Goal: Check status: Check status

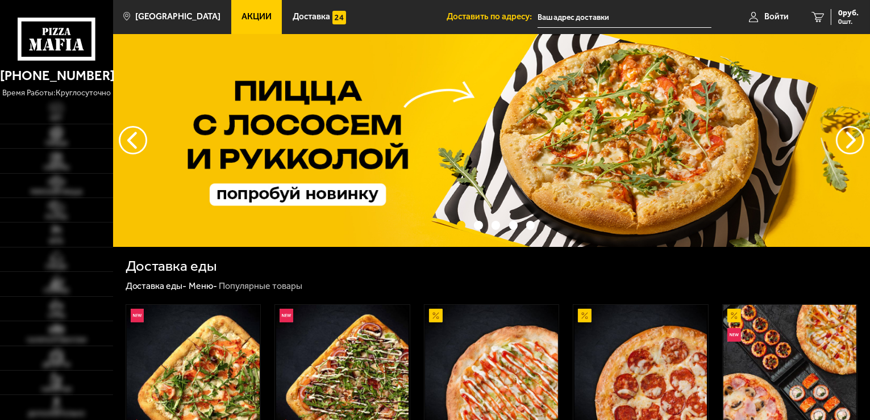
type input "[STREET_ADDRESS][PERSON_NAME]"
click at [295, 16] on span "Доставка" at bounding box center [311, 16] width 37 height 9
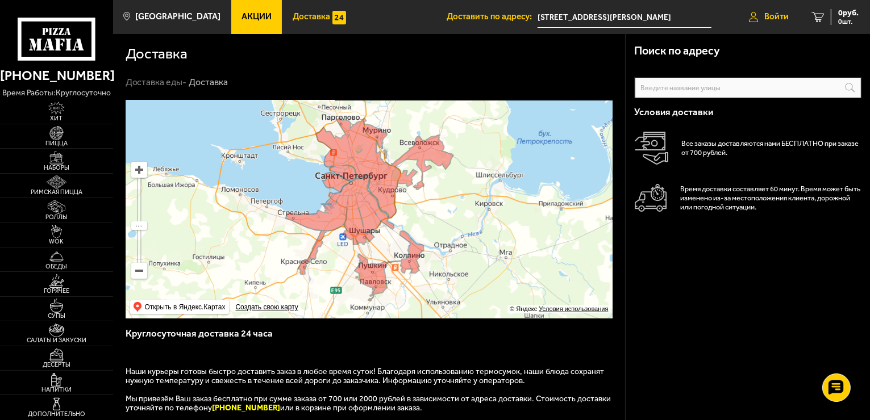
click at [770, 17] on span "Войти" at bounding box center [776, 16] width 24 height 9
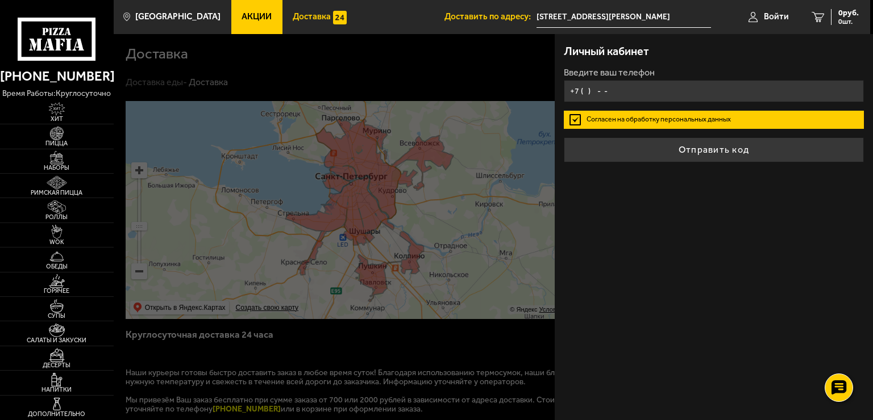
type input "+7 ( ) - -"
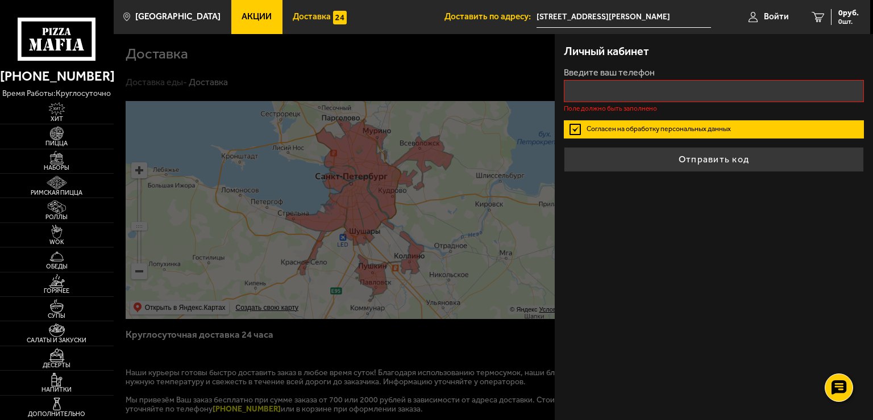
click at [693, 145] on form "Введите ваш телефон Поле должно быть заполнено Согласен на обработку персональн…" at bounding box center [714, 120] width 300 height 104
click at [678, 93] on input "+7 ( ) - -" at bounding box center [714, 91] width 300 height 22
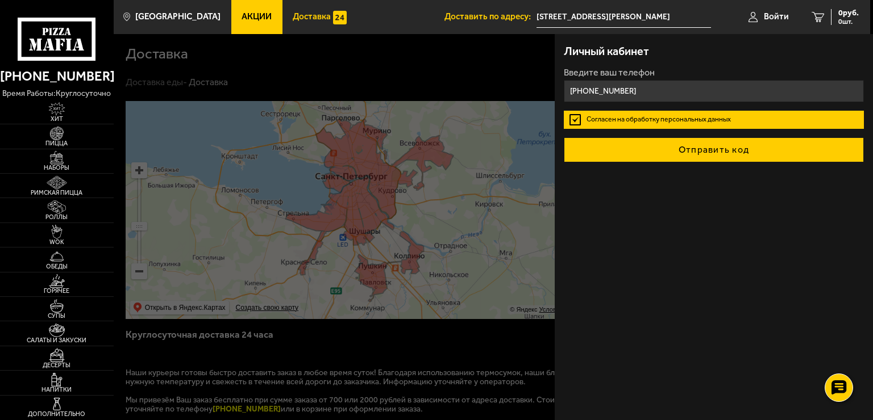
type input "[PHONE_NUMBER]"
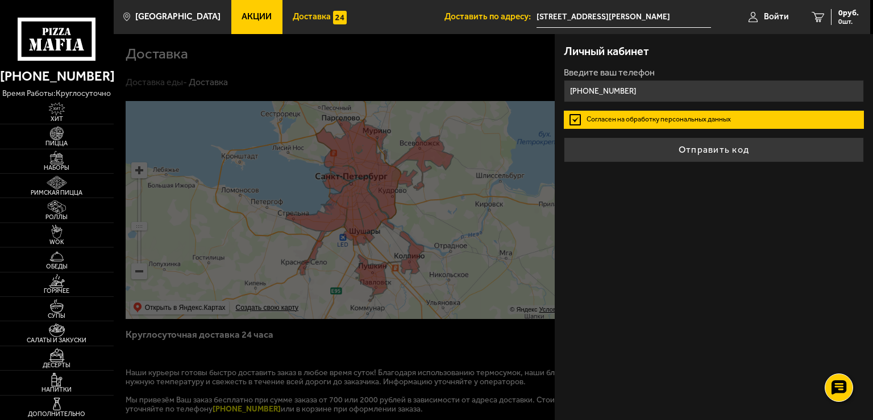
click at [683, 155] on button "Отправить код" at bounding box center [714, 149] width 300 height 25
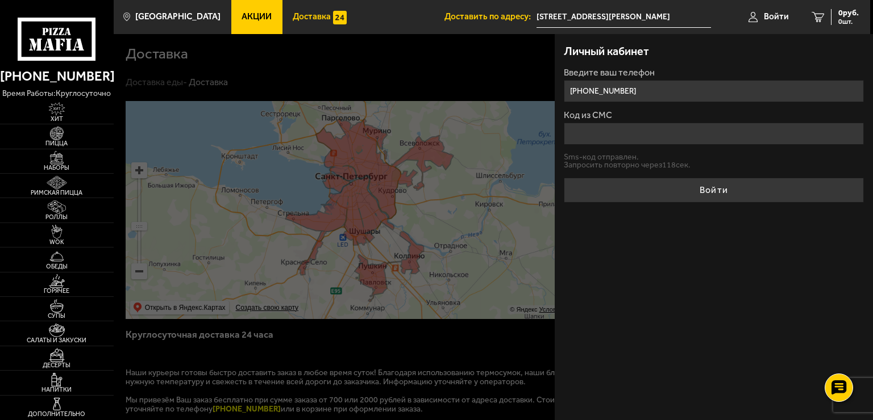
click at [659, 137] on input "Код из СМС" at bounding box center [714, 134] width 300 height 22
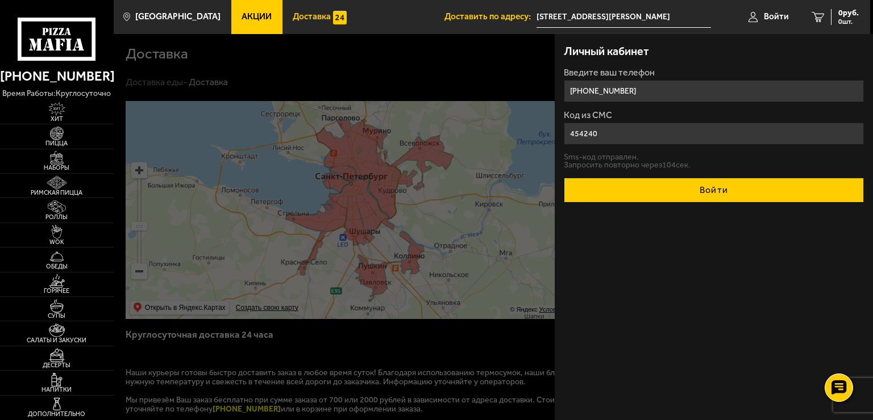
type input "454240"
click at [682, 194] on button "Войти" at bounding box center [714, 190] width 300 height 25
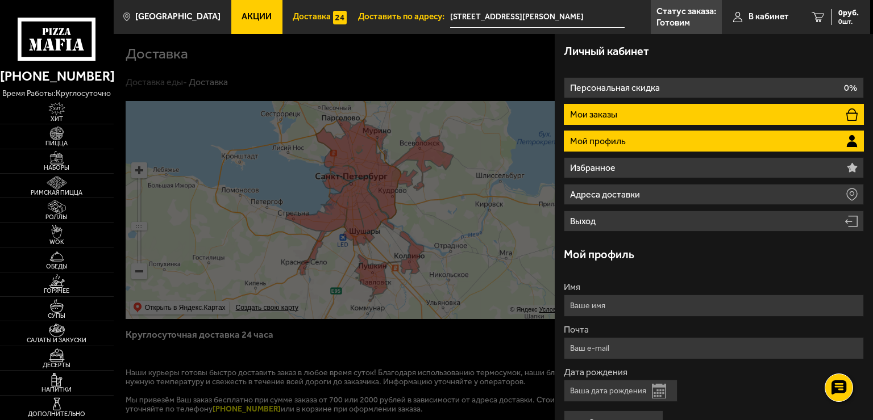
click at [750, 115] on li "Мои заказы" at bounding box center [714, 114] width 300 height 21
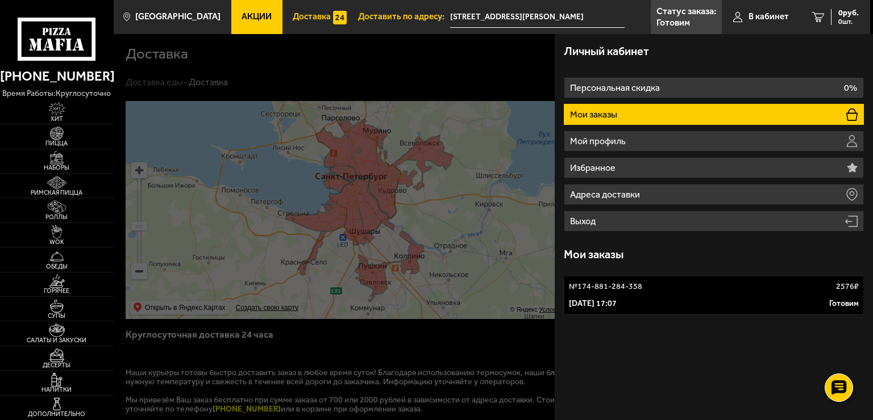
click at [753, 303] on div "[DATE] 17:07 Готовим" at bounding box center [714, 303] width 290 height 11
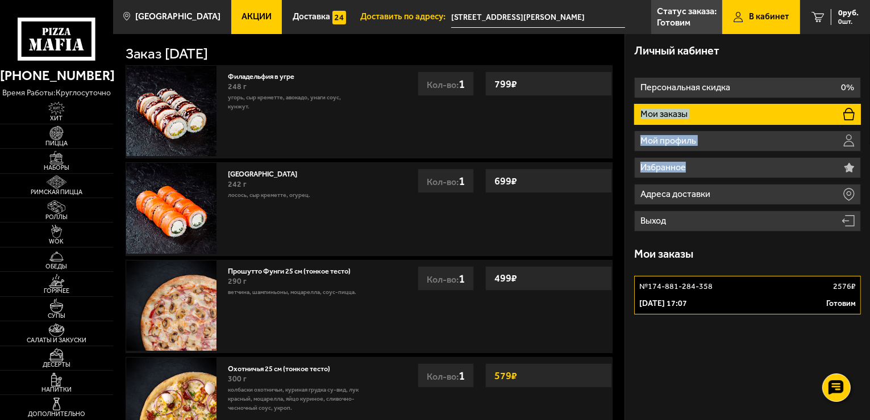
drag, startPoint x: 870, startPoint y: 98, endPoint x: 872, endPoint y: 156, distance: 58.5
click at [869, 156] on html "[PHONE_NUMBER] время работы: круглосуточно [PERSON_NAME] Наборы Римская пицца Р…" at bounding box center [435, 306] width 870 height 612
click at [828, 57] on div "Личный кабинет" at bounding box center [747, 51] width 227 height 34
click at [832, 302] on p "Готовим" at bounding box center [841, 303] width 30 height 11
click at [732, 307] on div "[DATE] 17:07 Готовим" at bounding box center [747, 303] width 216 height 11
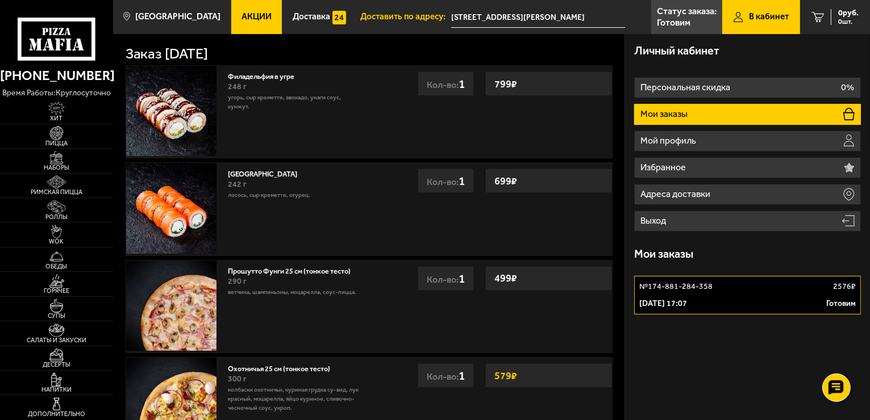
click at [761, 283] on div "№ 174-881-284-358 2576 ₽" at bounding box center [747, 286] width 216 height 11
